Goal: Navigation & Orientation: Find specific page/section

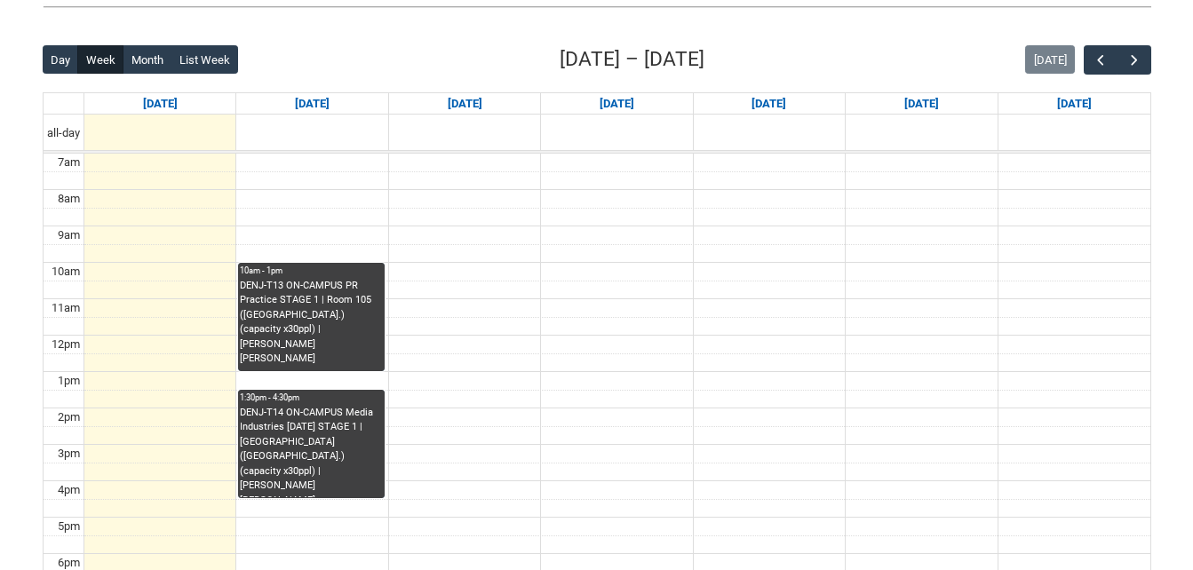
scroll to position [426, 0]
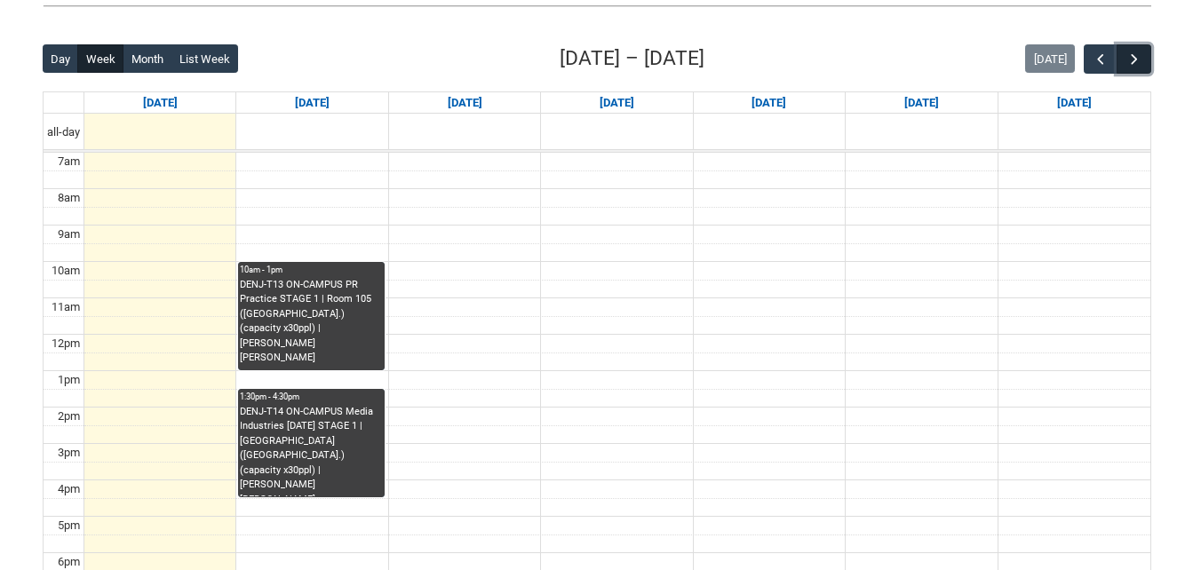
click at [1140, 55] on span "button" at bounding box center [1135, 60] width 18 height 18
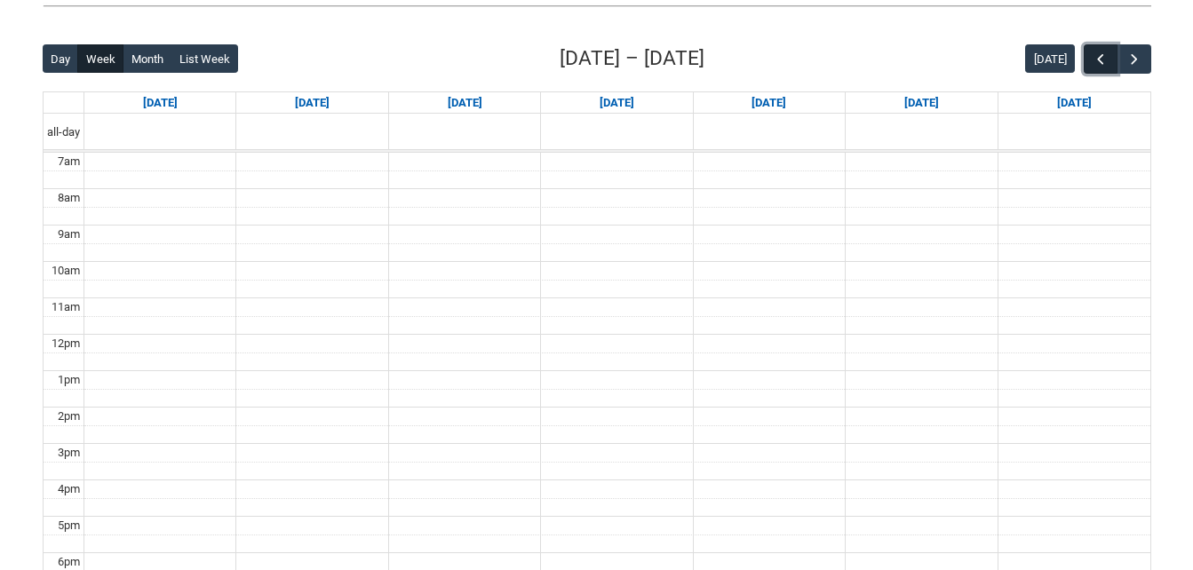
click at [1093, 62] on span "button" at bounding box center [1101, 60] width 18 height 18
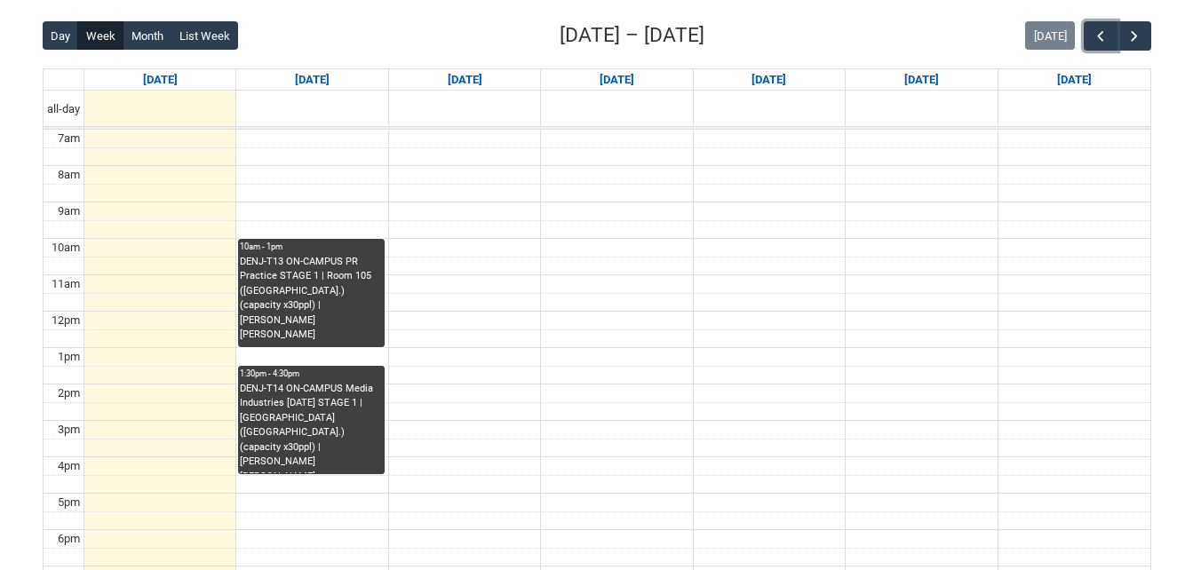
scroll to position [444, 0]
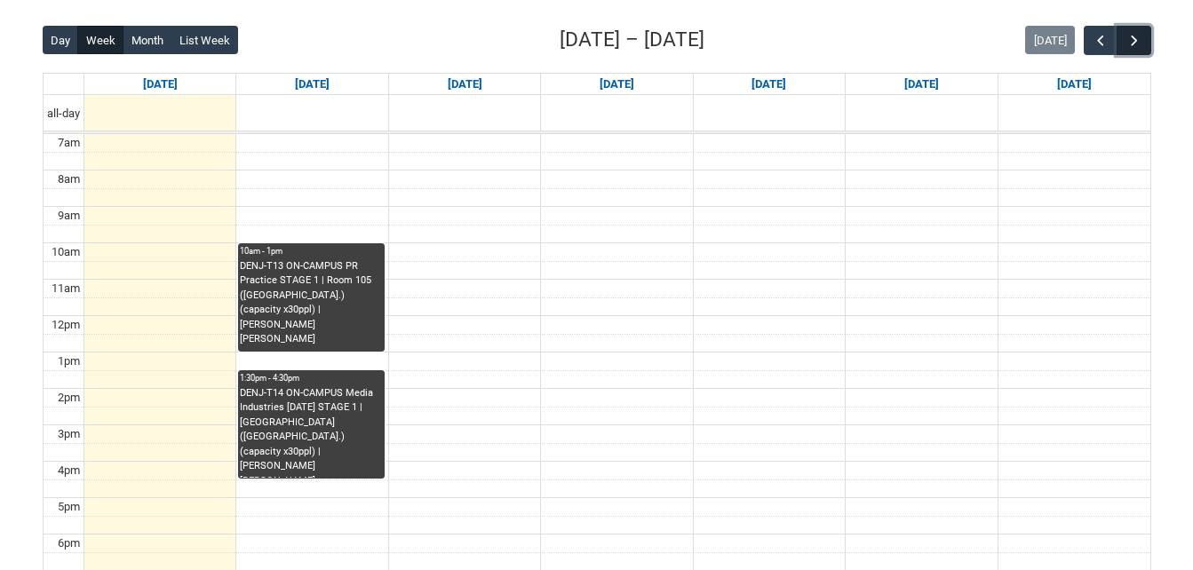
click at [1139, 39] on span "button" at bounding box center [1135, 41] width 18 height 18
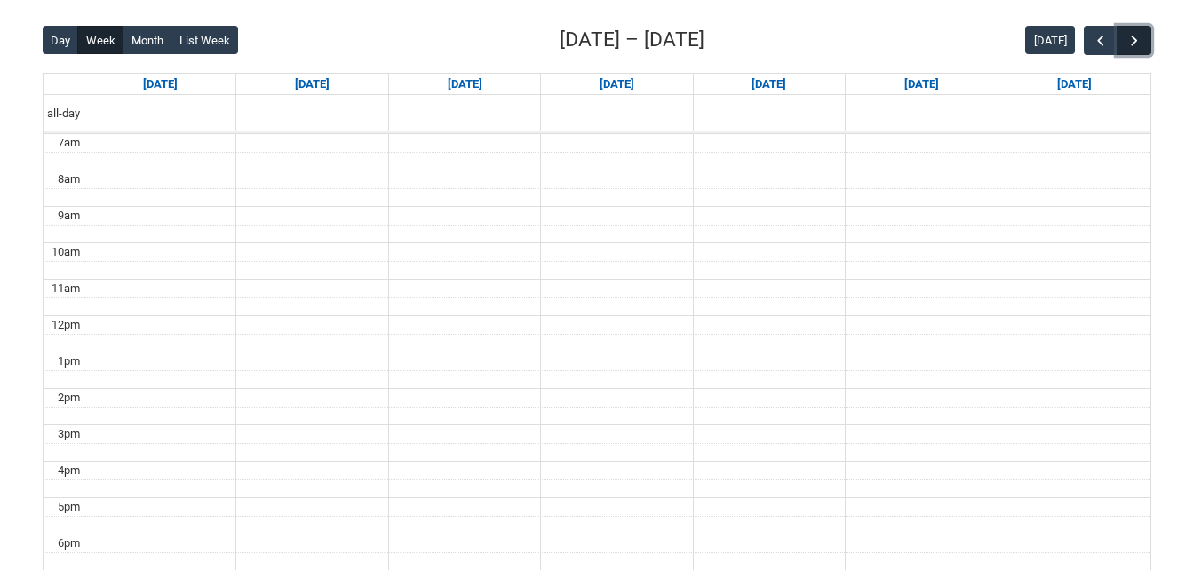
click at [1139, 39] on span "button" at bounding box center [1135, 41] width 18 height 18
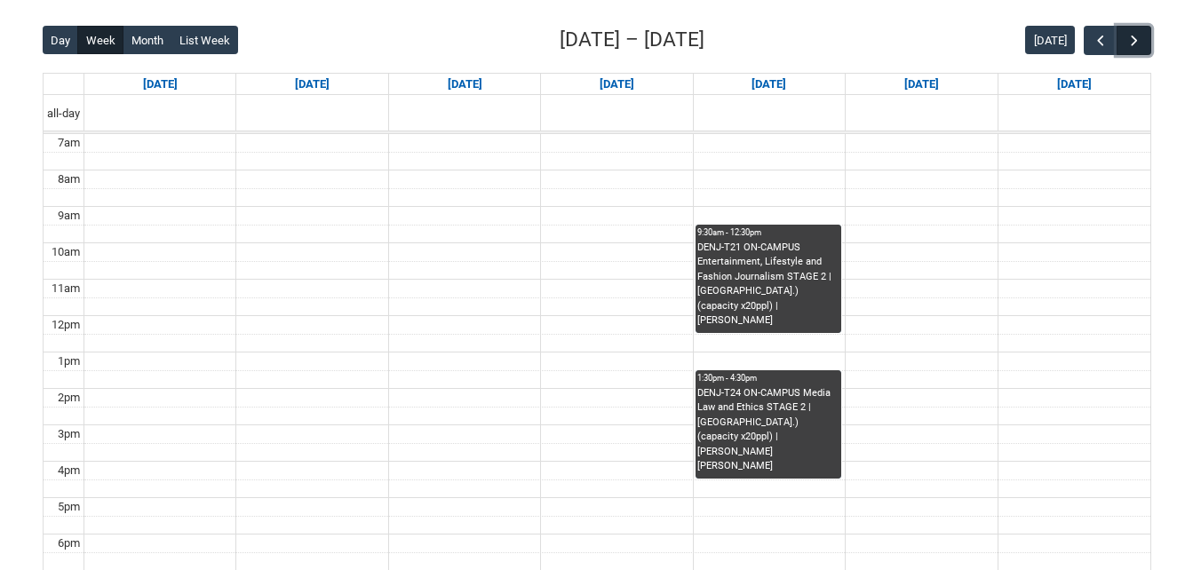
click at [1141, 39] on span "button" at bounding box center [1135, 41] width 18 height 18
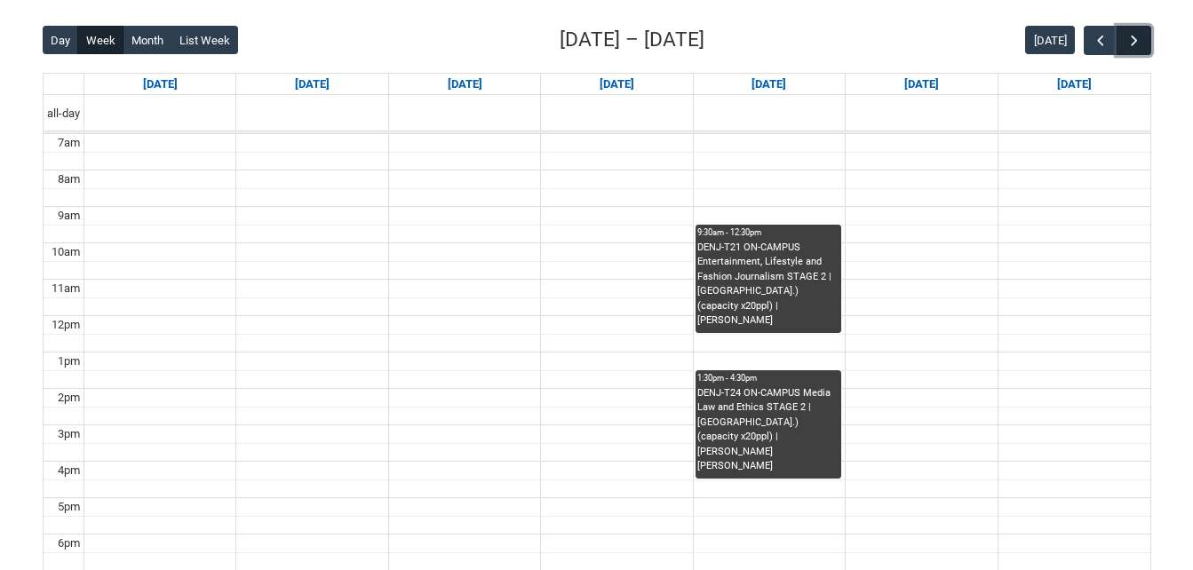
click at [1141, 39] on span "button" at bounding box center [1135, 41] width 18 height 18
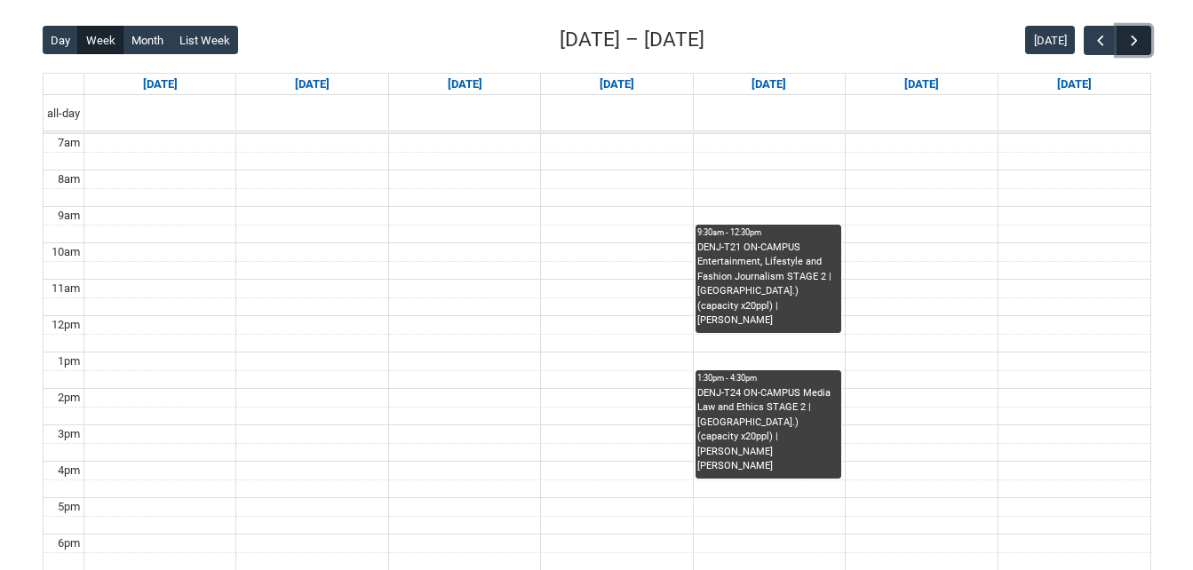
click at [1141, 39] on span "button" at bounding box center [1135, 41] width 18 height 18
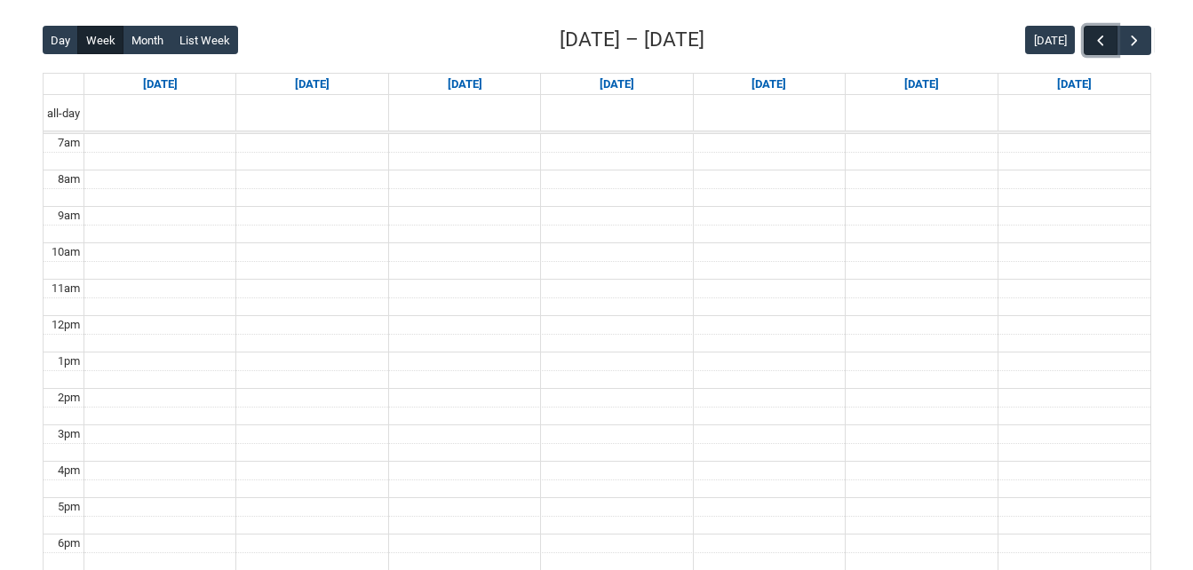
click at [1105, 39] on span "button" at bounding box center [1101, 41] width 18 height 18
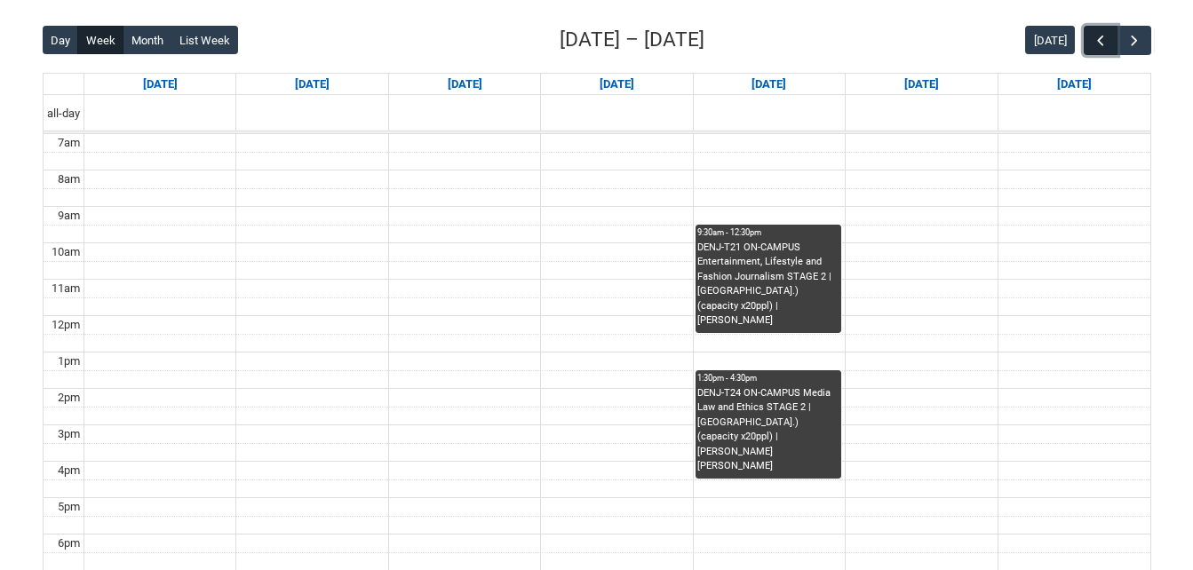
click at [1105, 39] on span "button" at bounding box center [1101, 41] width 18 height 18
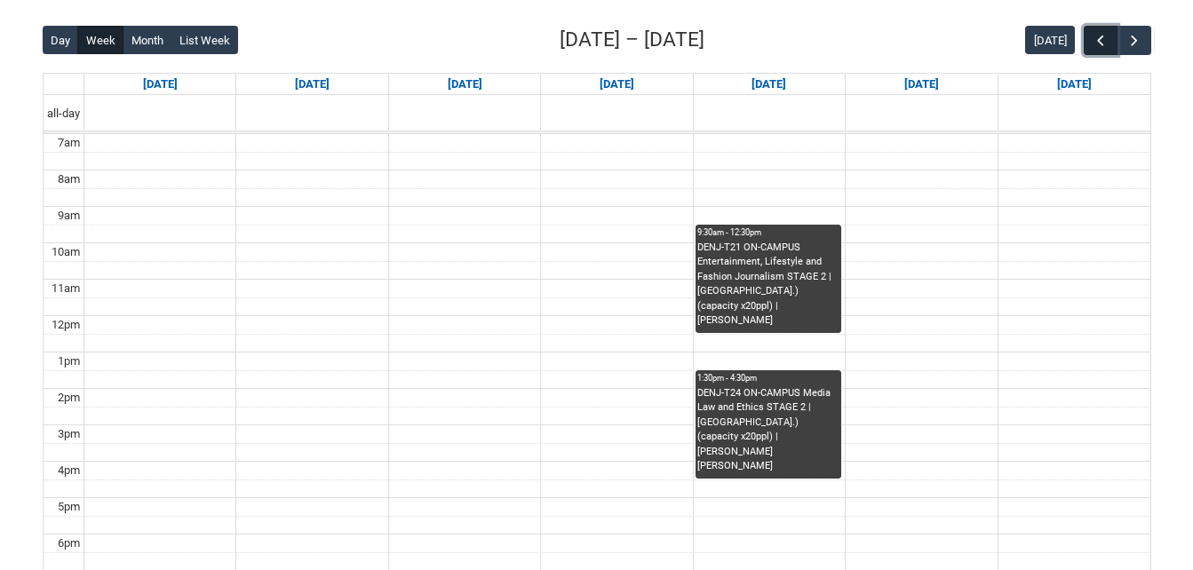
click at [1105, 39] on span "button" at bounding box center [1101, 41] width 18 height 18
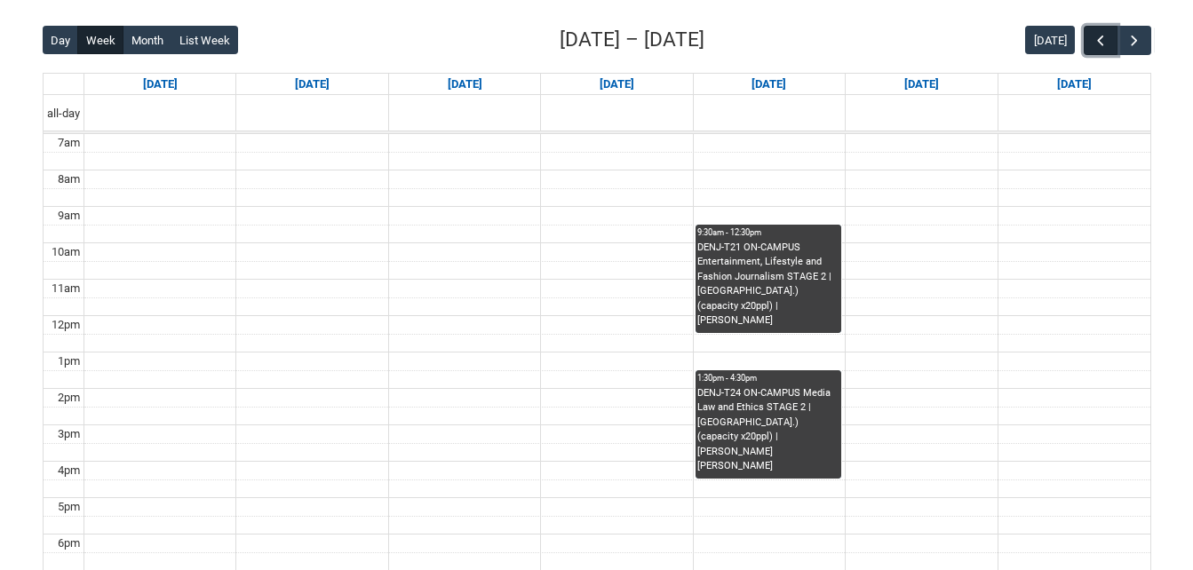
click at [1105, 39] on span "button" at bounding box center [1101, 41] width 18 height 18
